Goal: Information Seeking & Learning: Learn about a topic

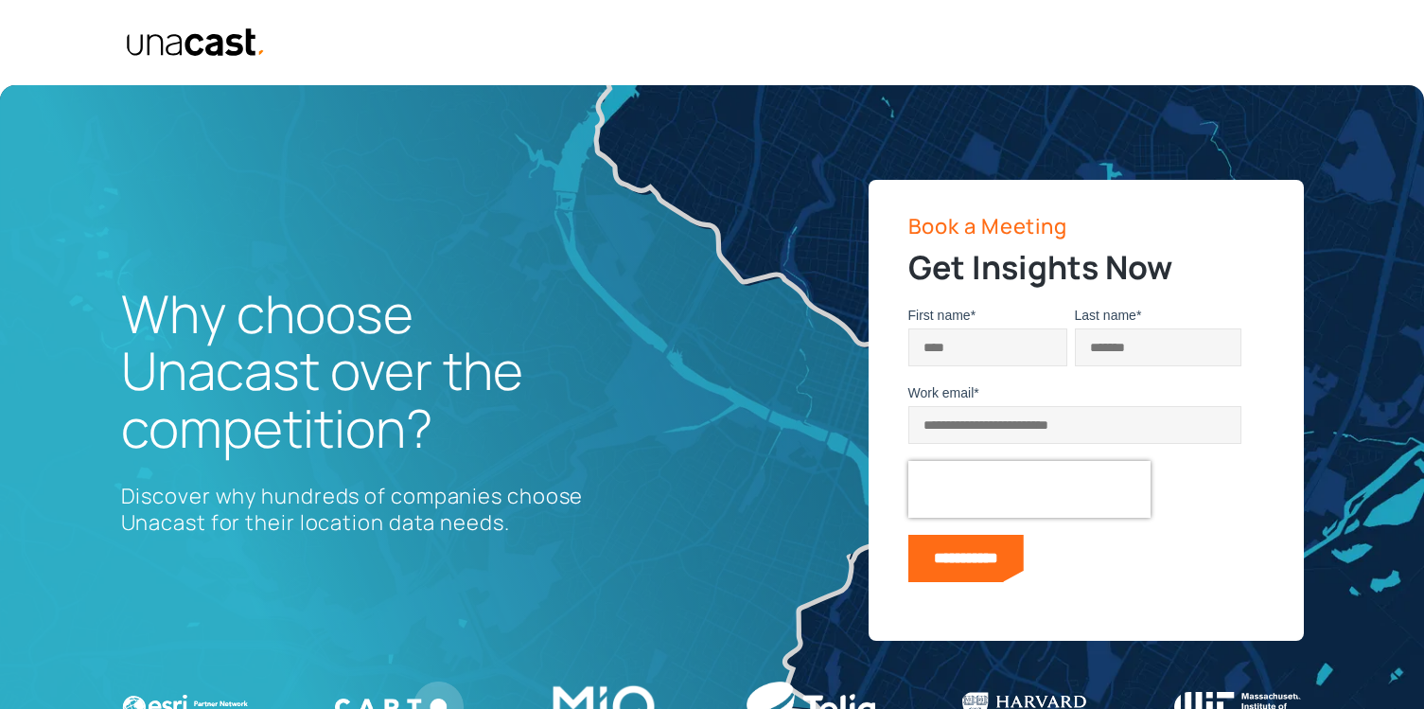
select select "**********"
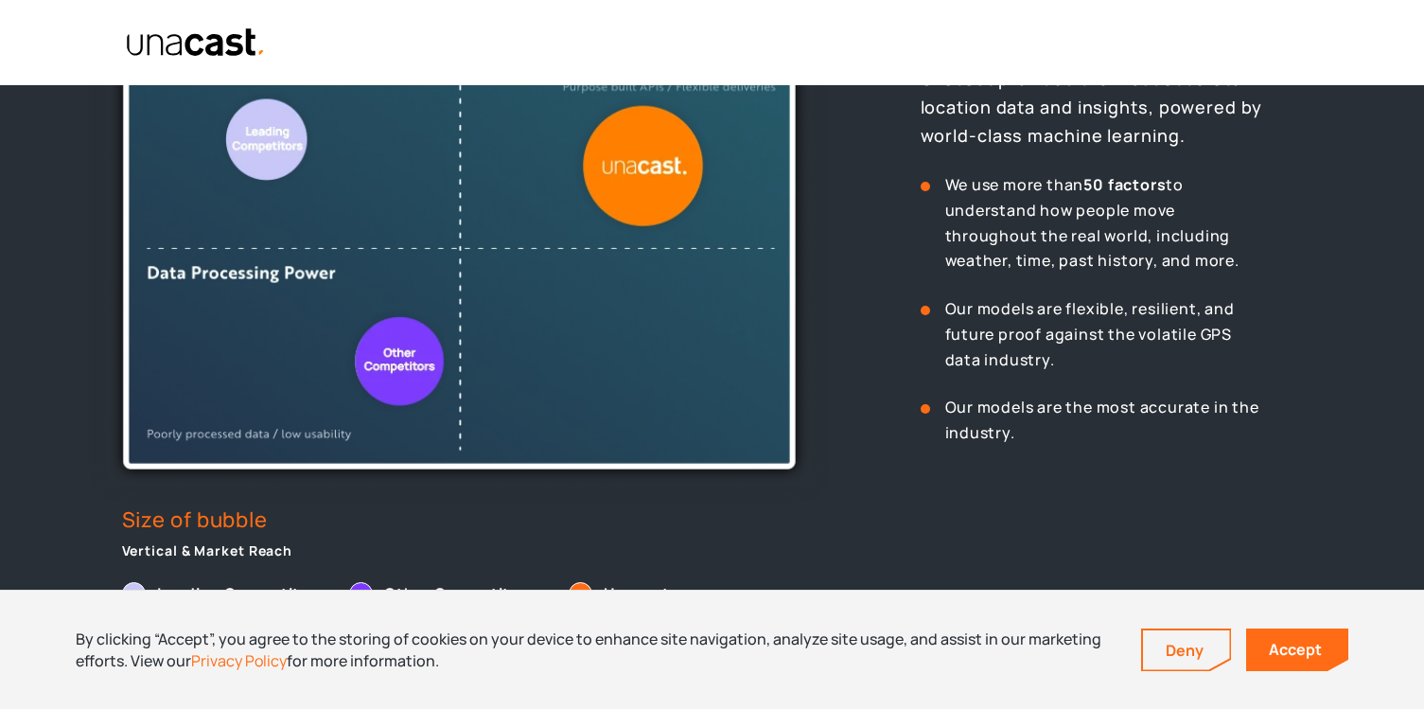
scroll to position [779, 0]
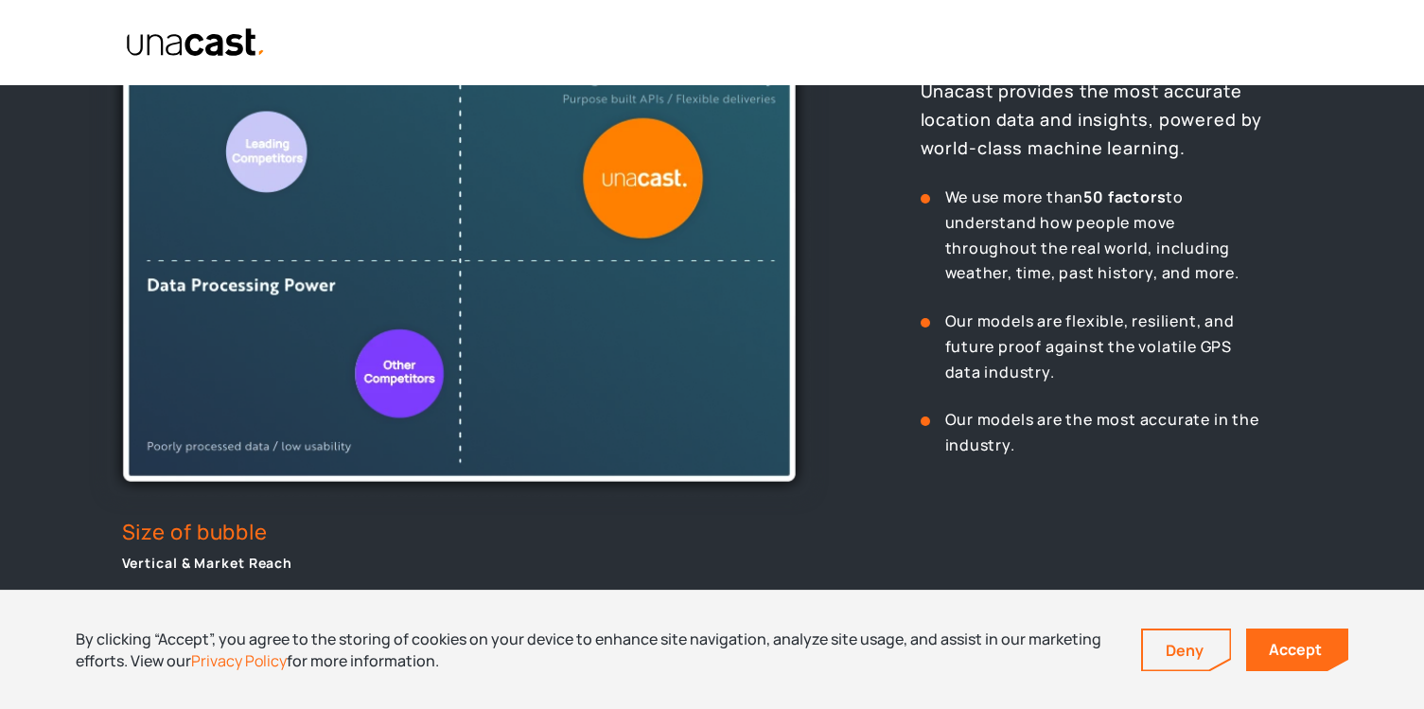
click at [352, 451] on img at bounding box center [459, 260] width 704 height 473
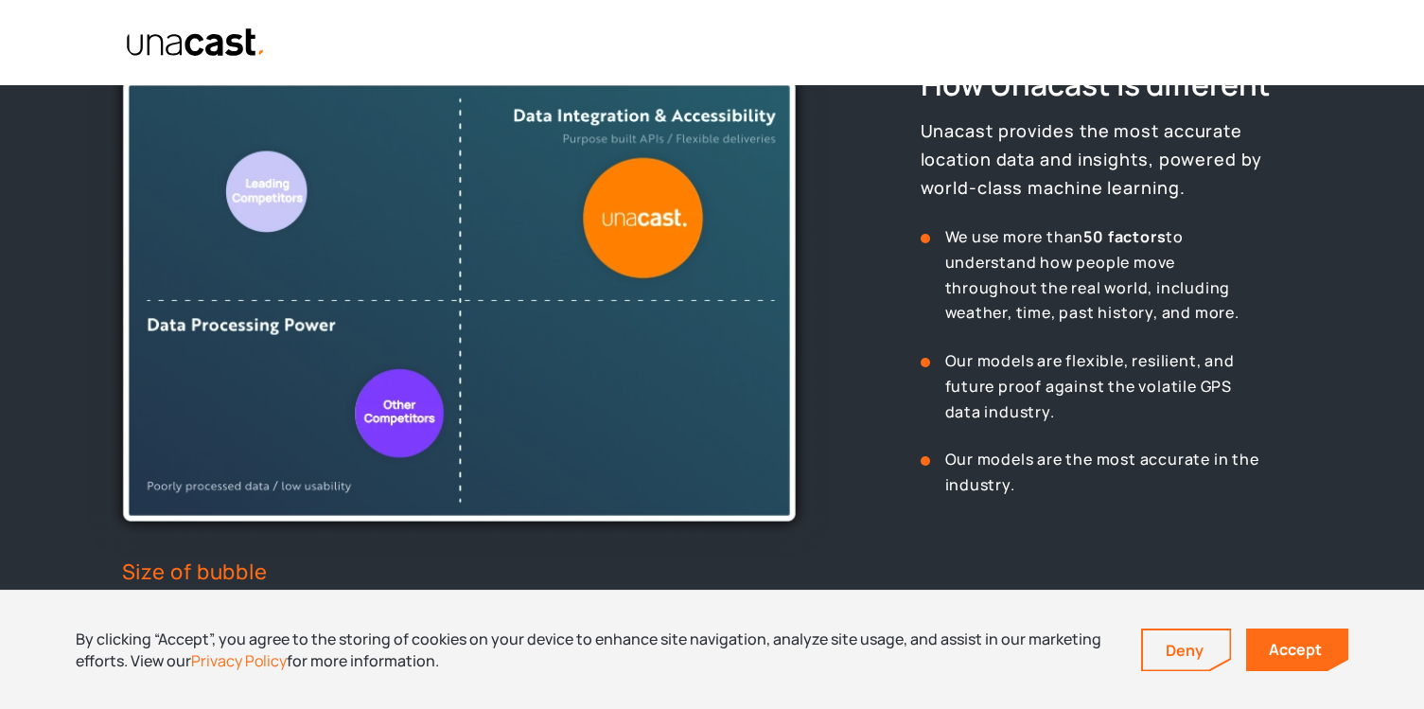
scroll to position [743, 0]
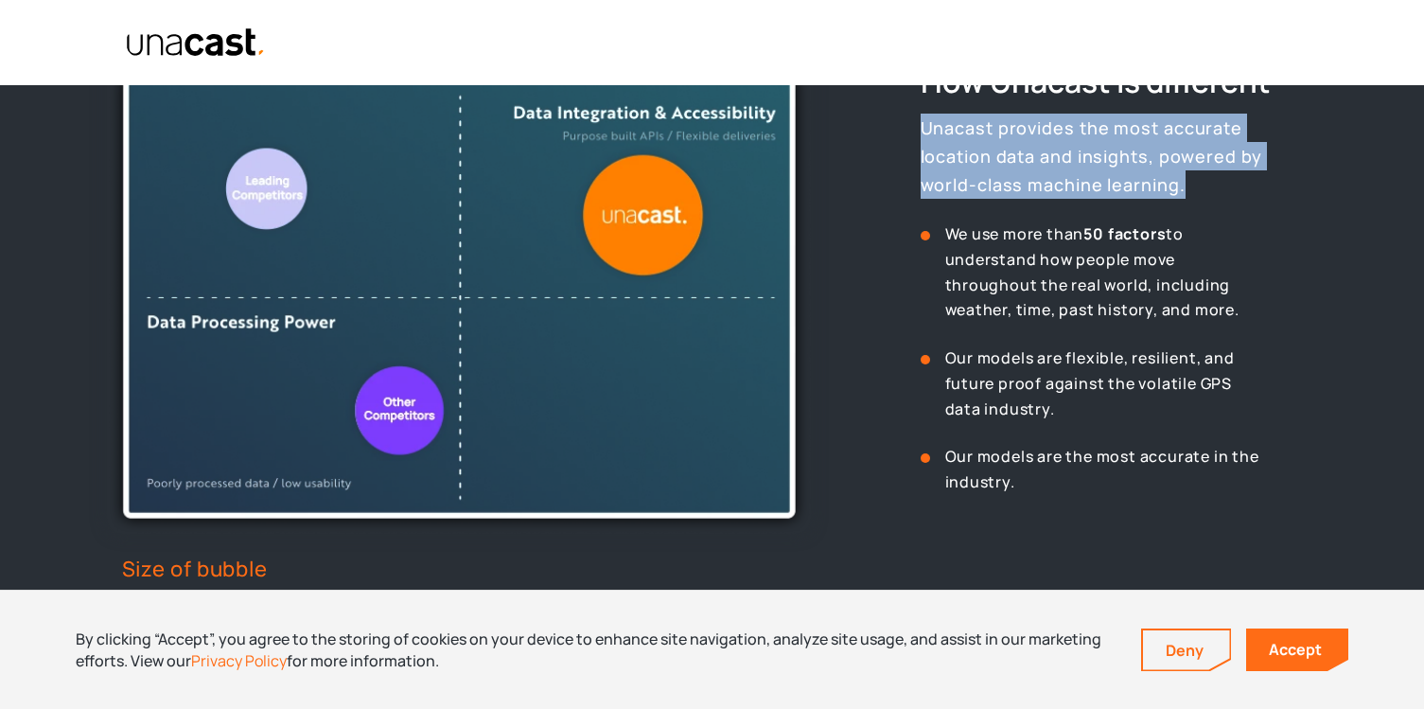
drag, startPoint x: 922, startPoint y: 128, endPoint x: 1093, endPoint y: 194, distance: 182.7
click at [1093, 194] on p "Unacast provides the most accurate location data and insights, powered by world…" at bounding box center [1118, 156] width 397 height 85
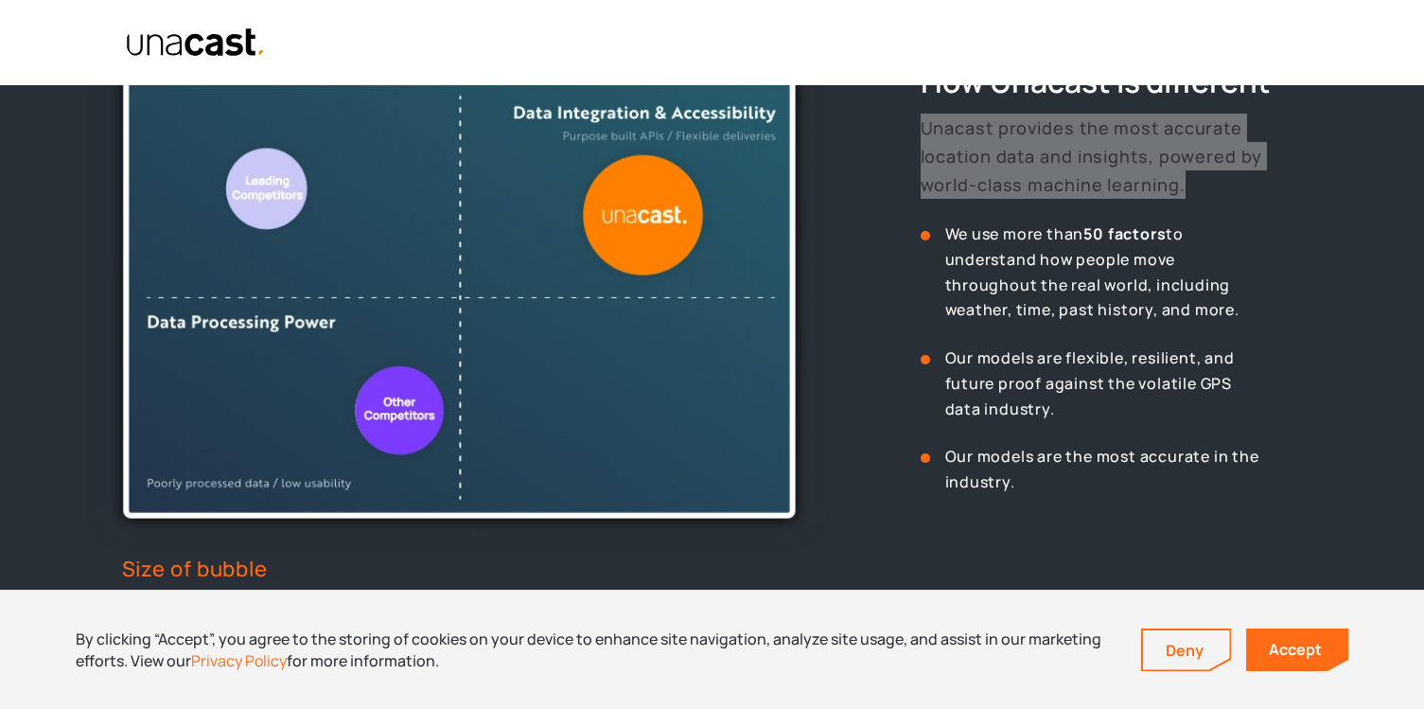
drag, startPoint x: 511, startPoint y: 112, endPoint x: 420, endPoint y: 6, distance: 139.5
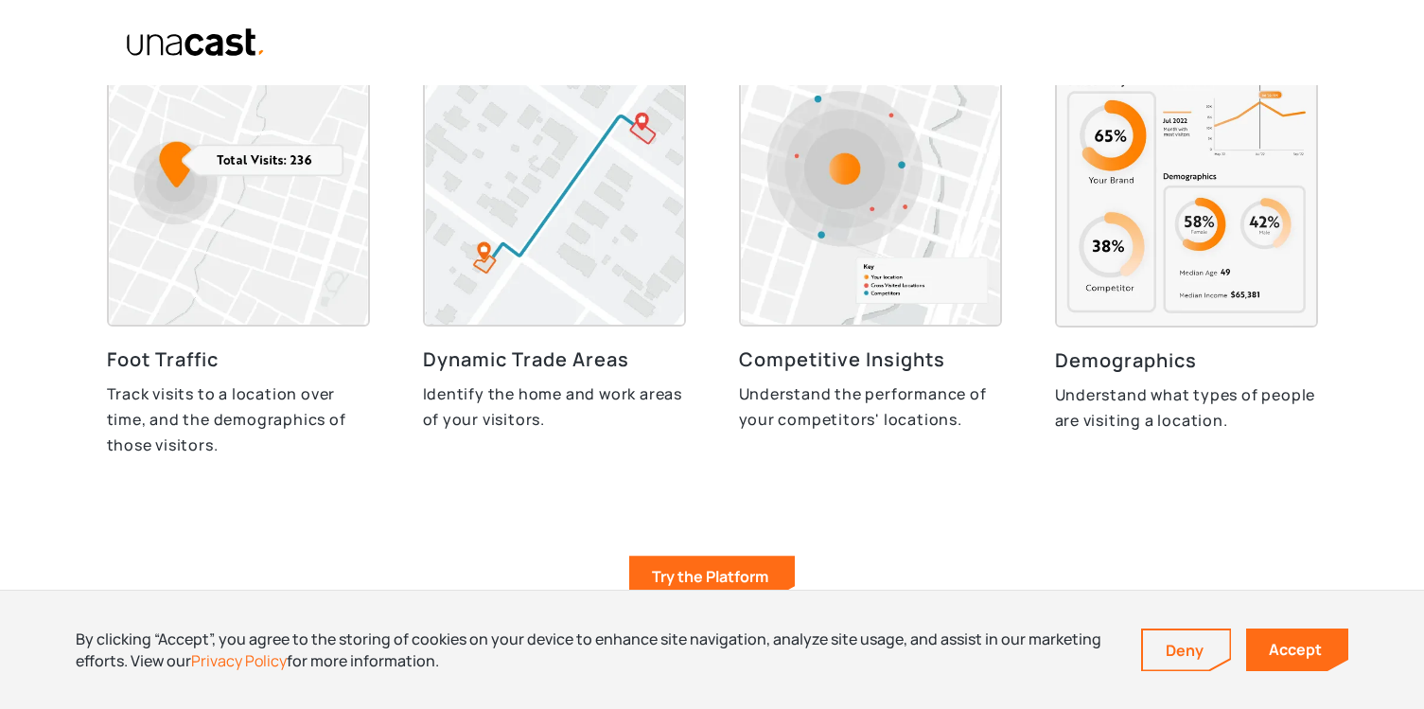
scroll to position [4176, 0]
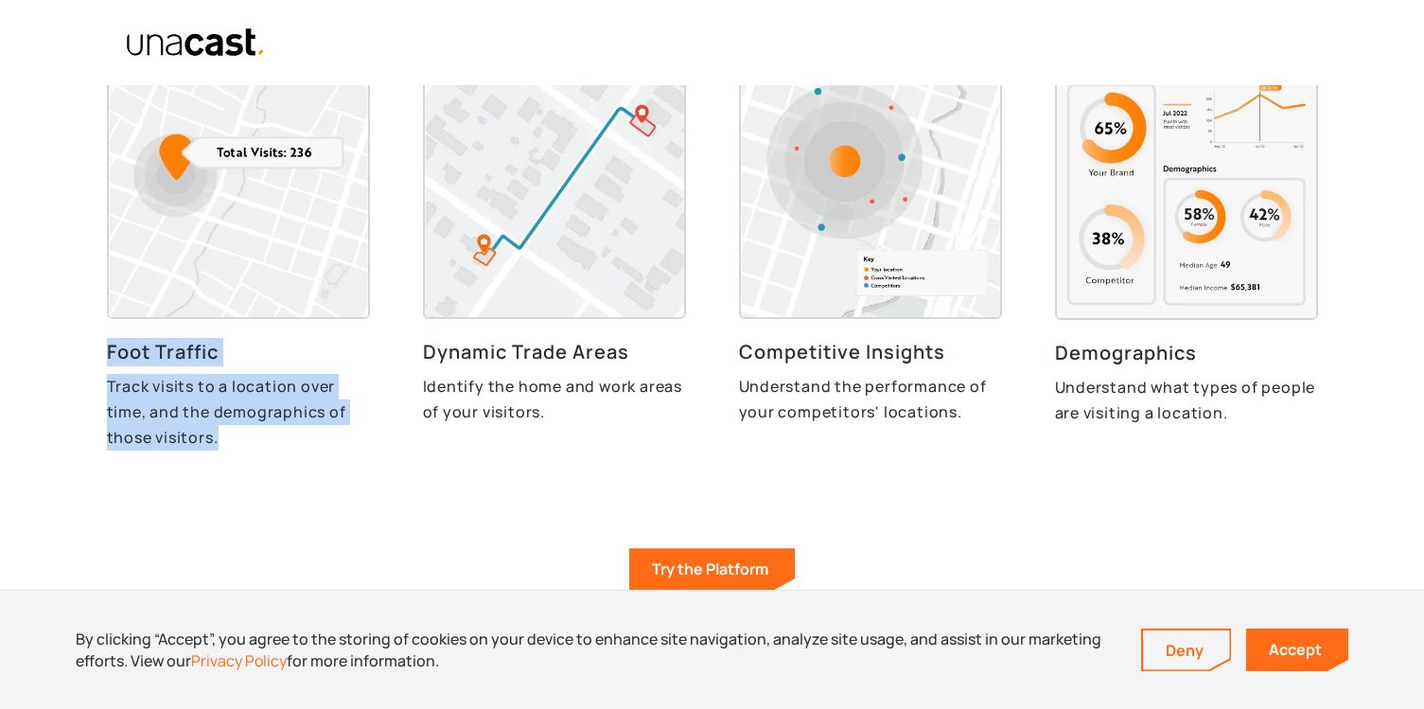
drag, startPoint x: 231, startPoint y: 455, endPoint x: 91, endPoint y: 356, distance: 171.7
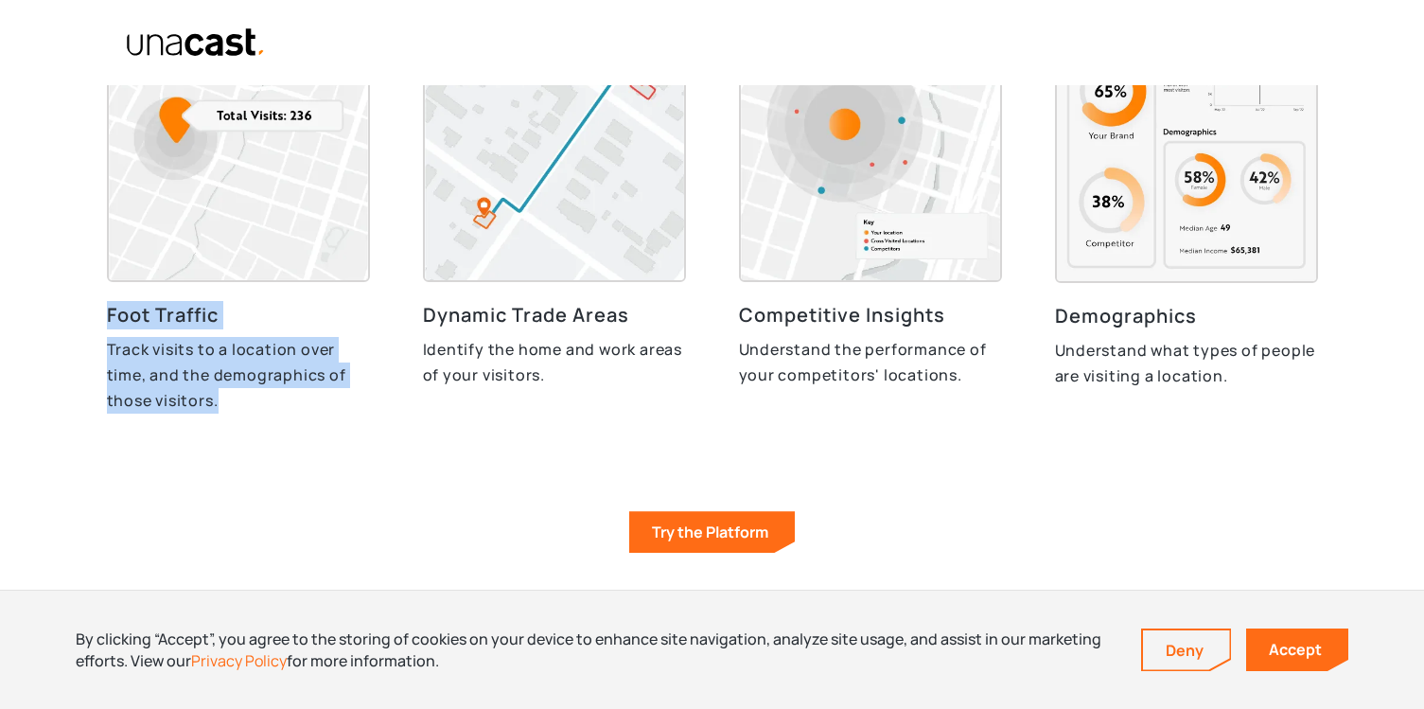
scroll to position [4216, 0]
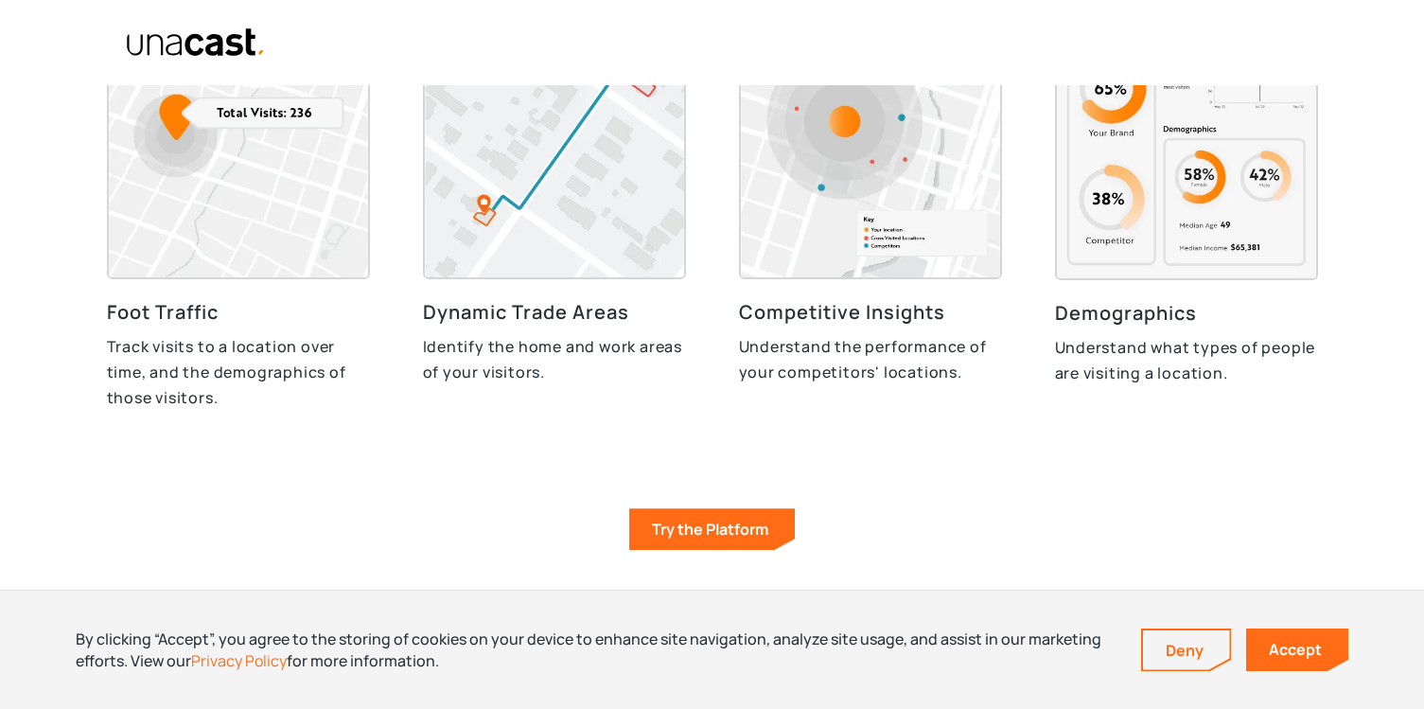
click at [1070, 324] on h3 "Demographics" at bounding box center [1186, 313] width 263 height 28
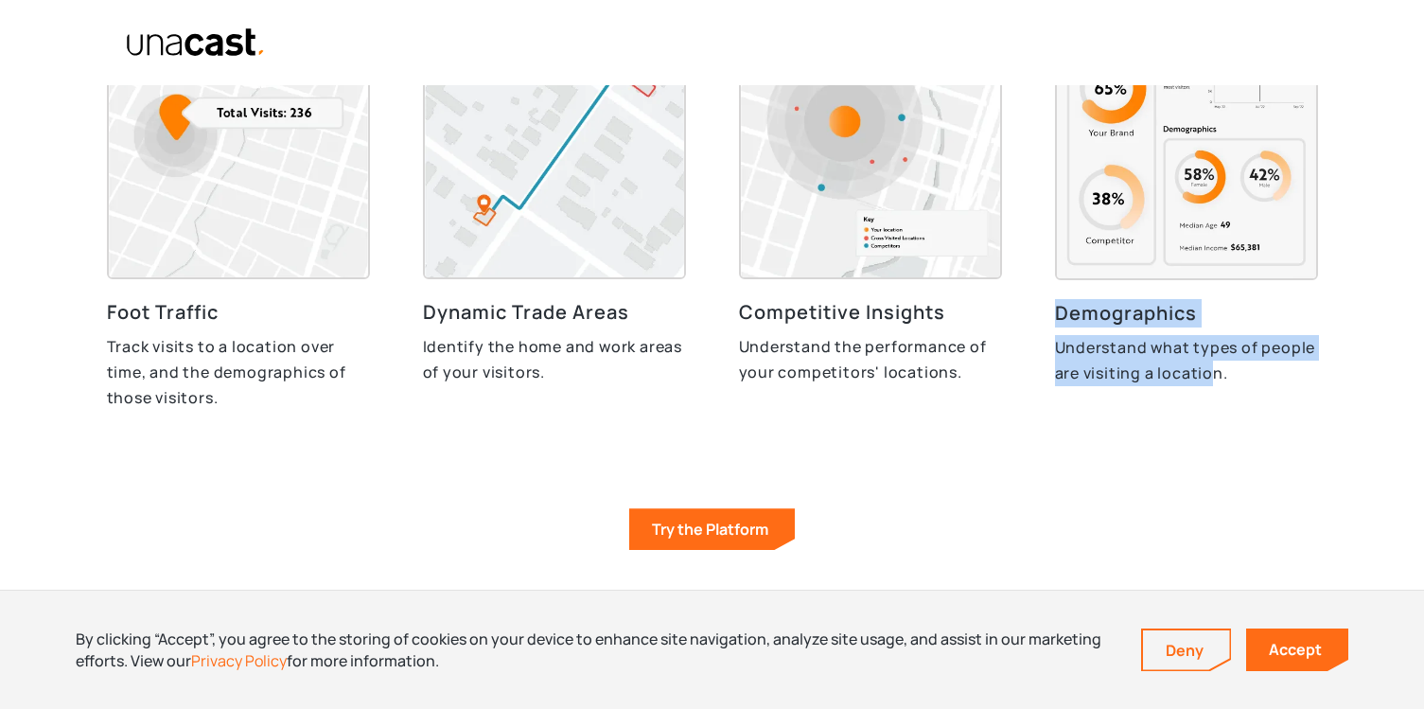
drag, startPoint x: 1055, startPoint y: 314, endPoint x: 1215, endPoint y: 380, distance: 173.0
click at [1215, 380] on div "Demographics Understand what types of people are visiting a location." at bounding box center [1186, 342] width 263 height 86
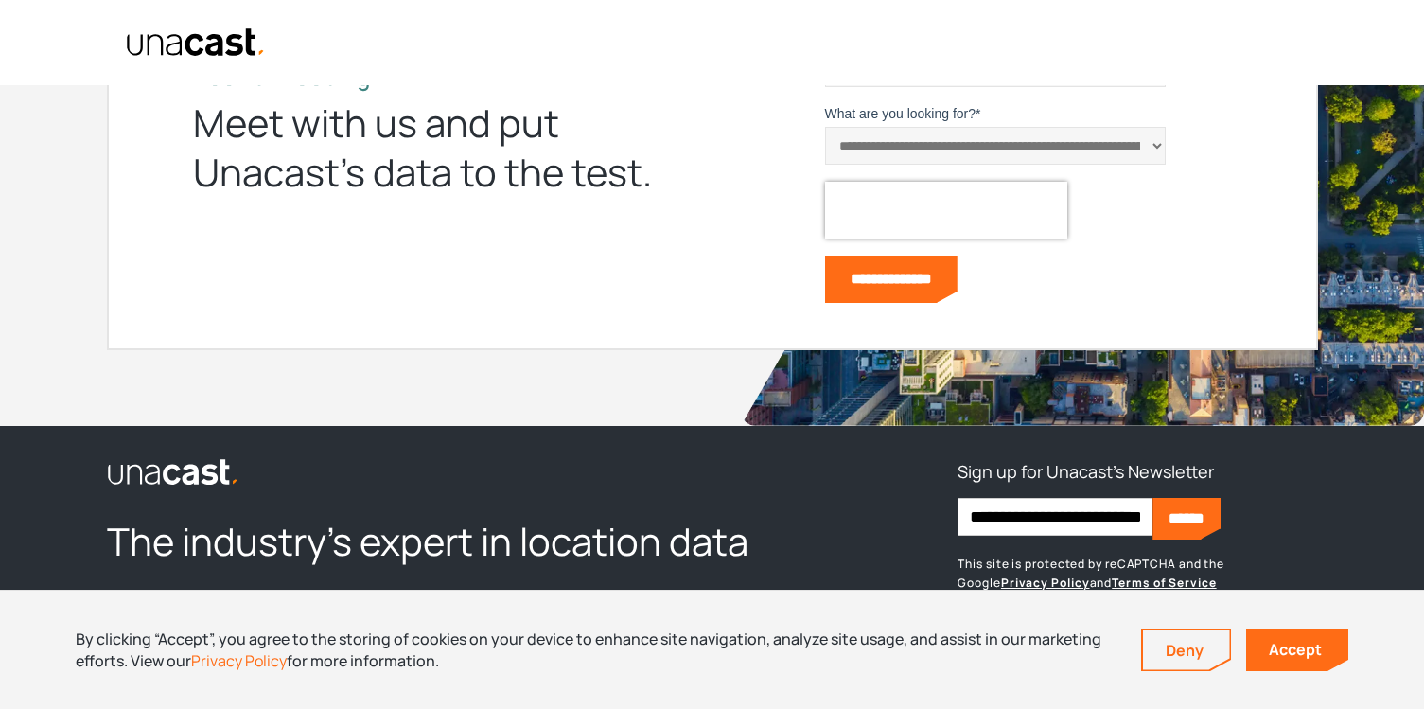
scroll to position [7117, 0]
